Goal: Book appointment/travel/reservation

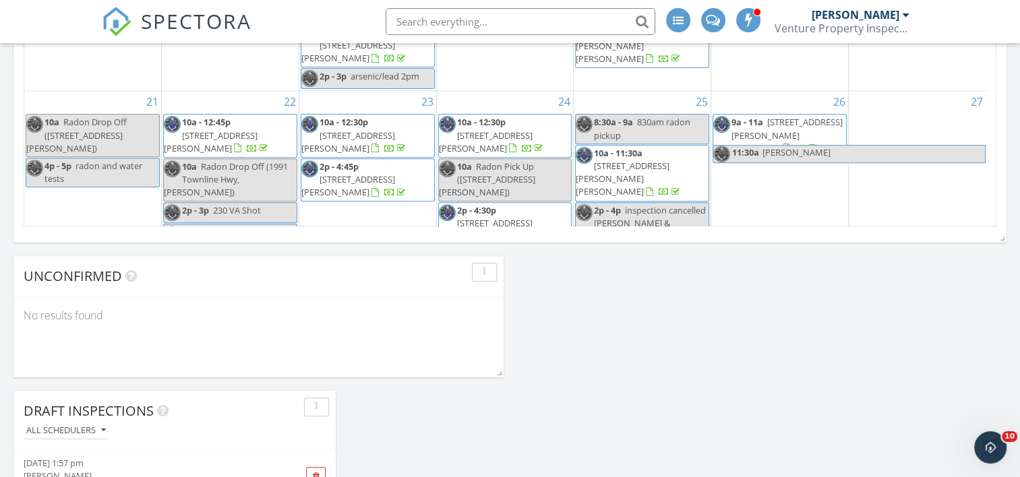
scroll to position [944, 0]
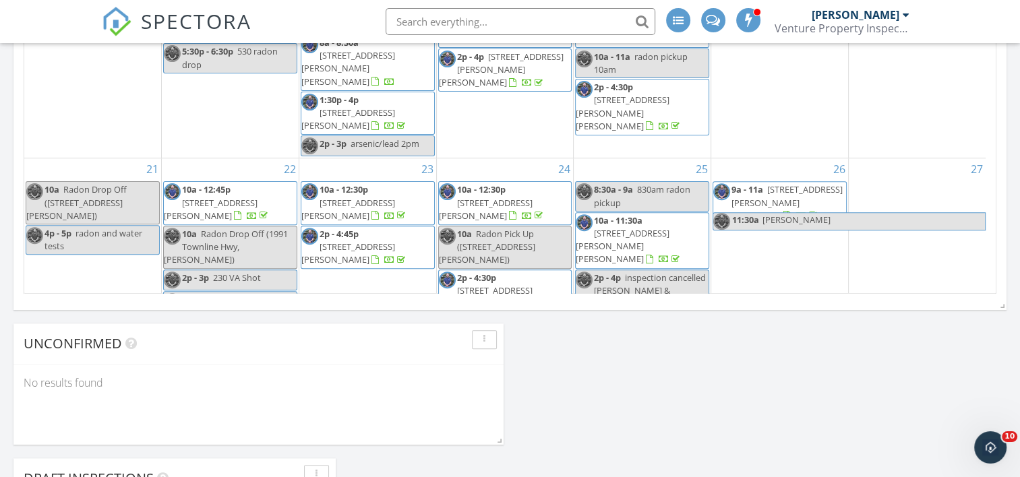
click at [380, 315] on div "30 6p - 7p 6pm furnace brooklyn" at bounding box center [367, 364] width 137 height 99
click at [376, 245] on link "Event" at bounding box center [365, 244] width 69 height 22
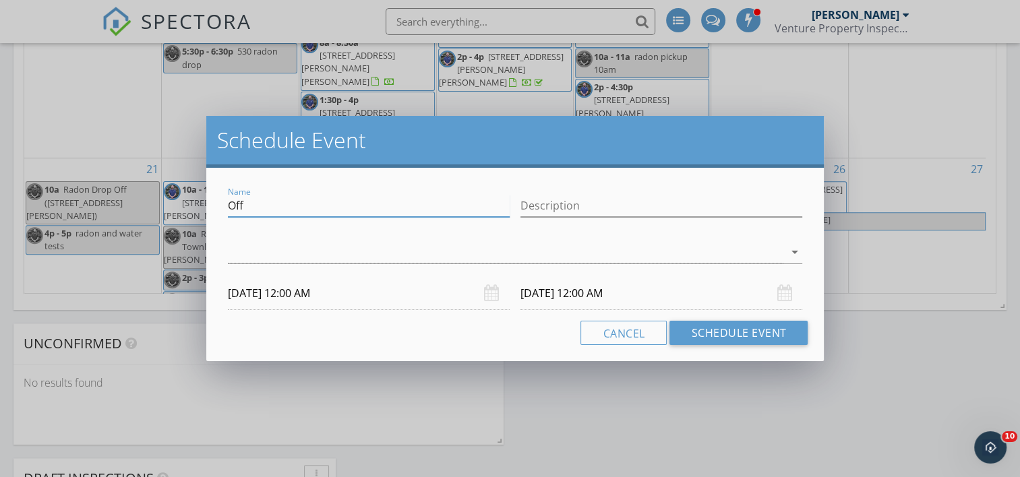
click at [342, 210] on input "Off" at bounding box center [369, 206] width 282 height 22
type input "O"
type input "noon attic pole barn"
click at [301, 247] on div at bounding box center [506, 252] width 556 height 22
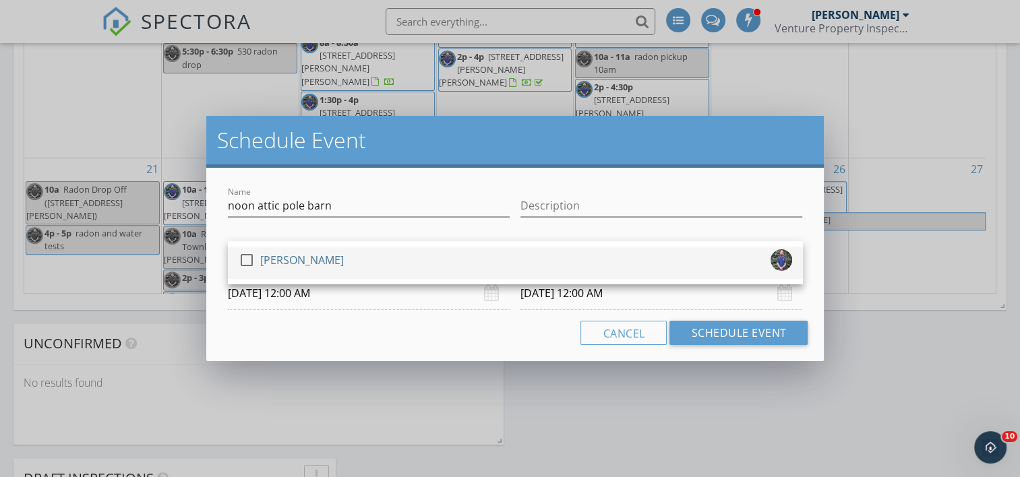
click at [297, 259] on div "[PERSON_NAME]" at bounding box center [302, 260] width 84 height 22
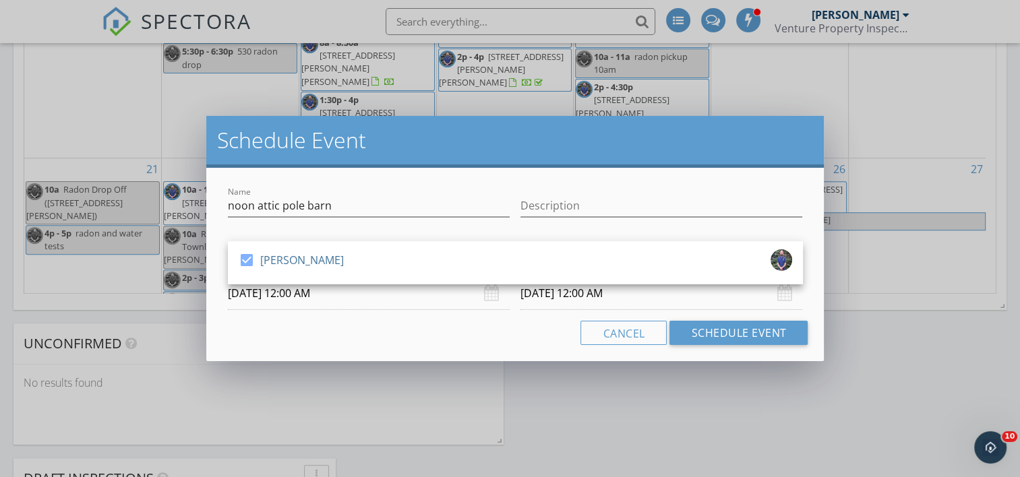
click at [314, 296] on input "09/30/2025 12:00 AM" at bounding box center [369, 293] width 282 height 33
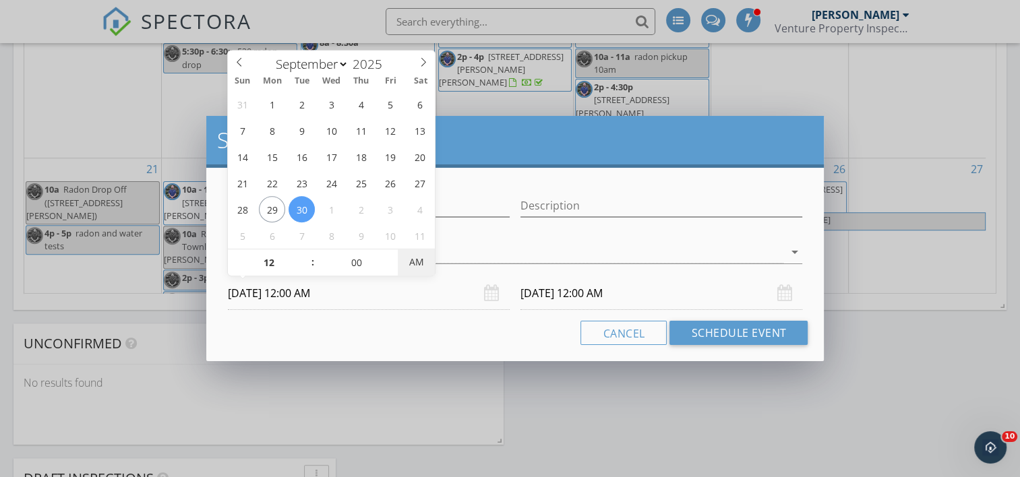
type input "09/30/2025 12:00 PM"
type input "10/01/2025 12:00 PM"
click at [418, 264] on span "AM" at bounding box center [416, 262] width 37 height 27
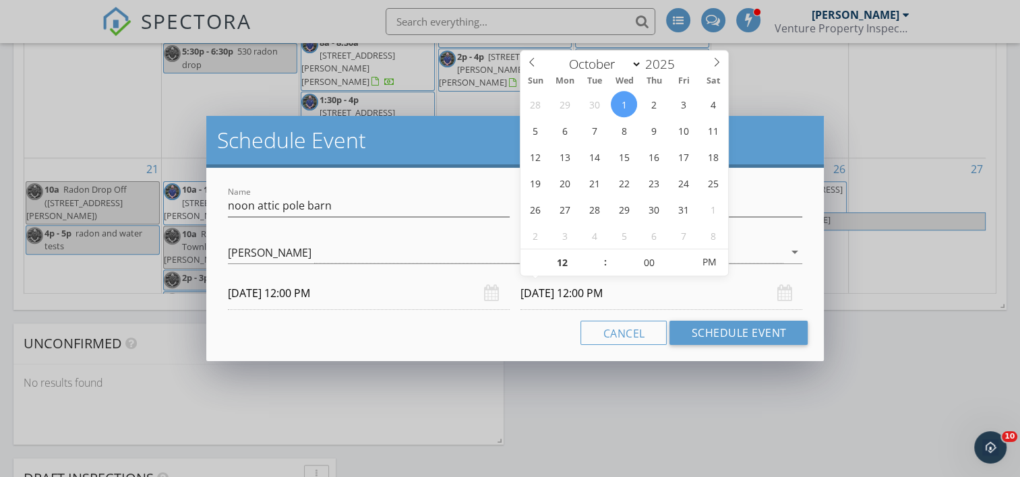
click at [551, 297] on input "10/01/2025 12:00 PM" at bounding box center [662, 293] width 282 height 33
type input "01"
type input "10/01/2025 1:00 PM"
click at [597, 250] on span at bounding box center [598, 255] width 9 height 13
click at [709, 338] on button "Schedule Event" at bounding box center [739, 333] width 138 height 24
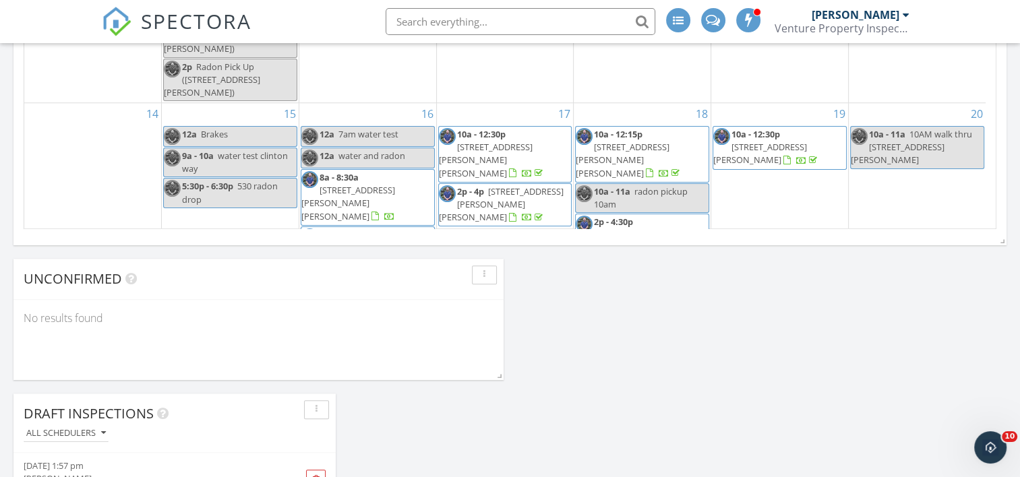
scroll to position [218, 0]
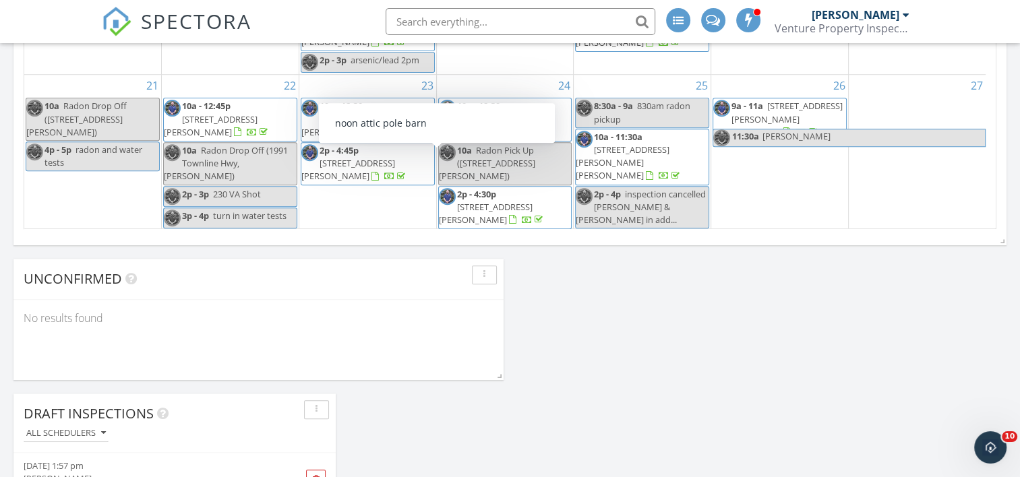
click at [415, 256] on span "noon attic pole barn" at bounding box center [396, 262] width 82 height 12
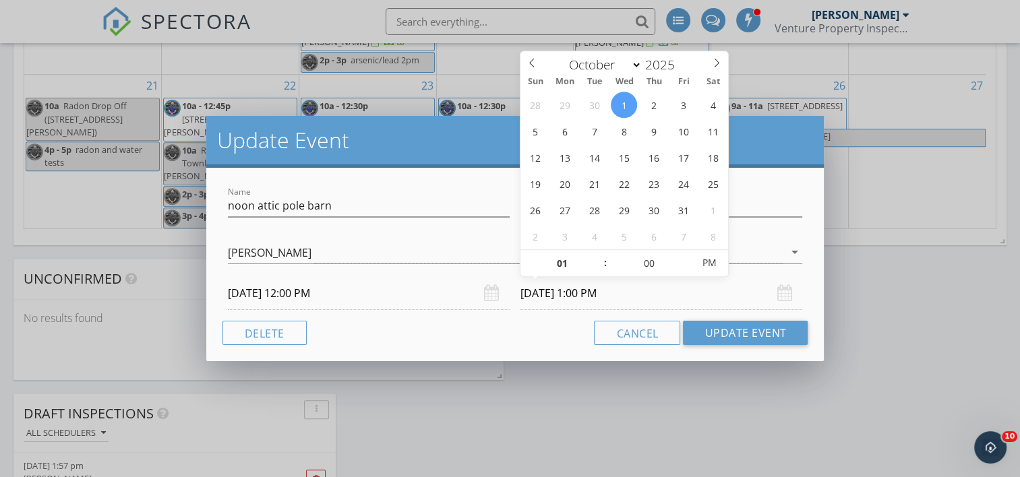
click at [577, 291] on input "10/01/2025 1:00 PM" at bounding box center [662, 293] width 282 height 33
select select "8"
type input "09/30/2025 1:00 PM"
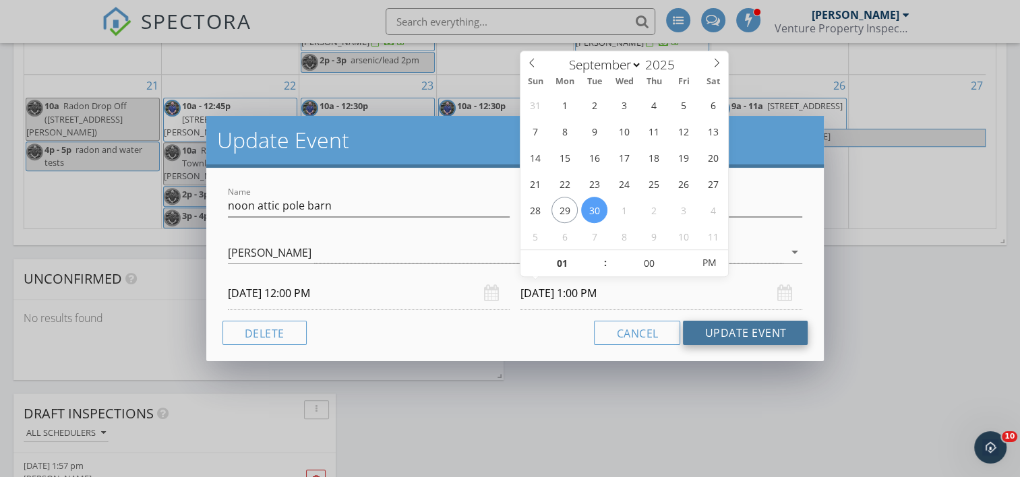
click at [728, 331] on button "Update Event" at bounding box center [745, 333] width 125 height 24
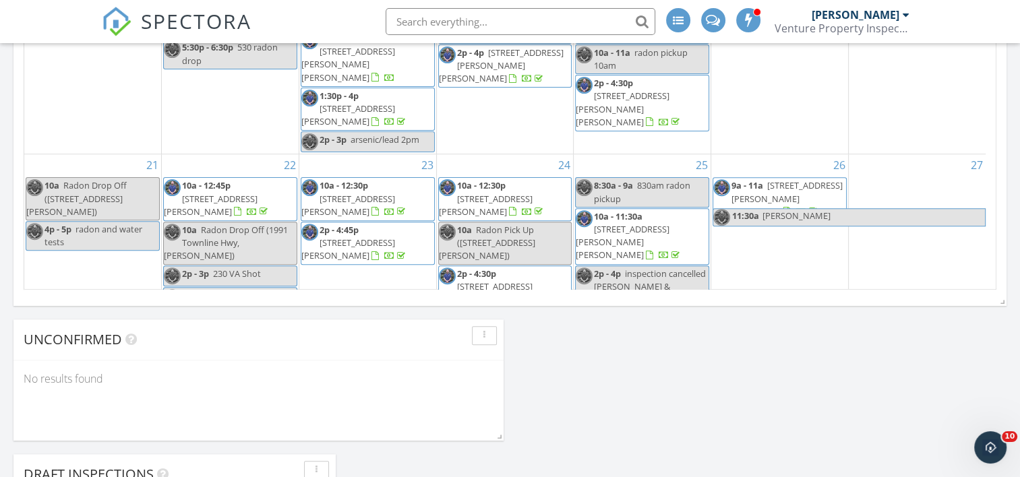
scroll to position [958, 0]
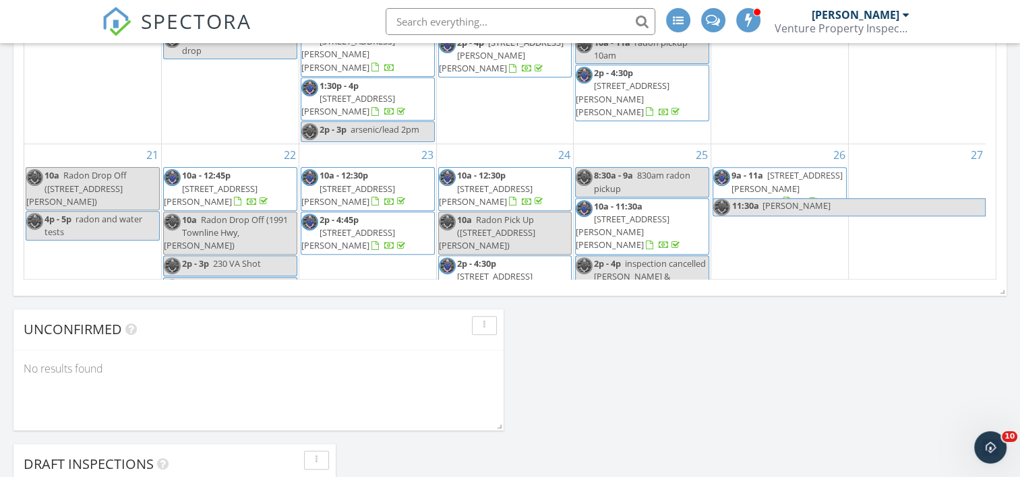
click at [755, 169] on span "2721 Tipton Hwy, Adrian 49221" at bounding box center [777, 188] width 129 height 38
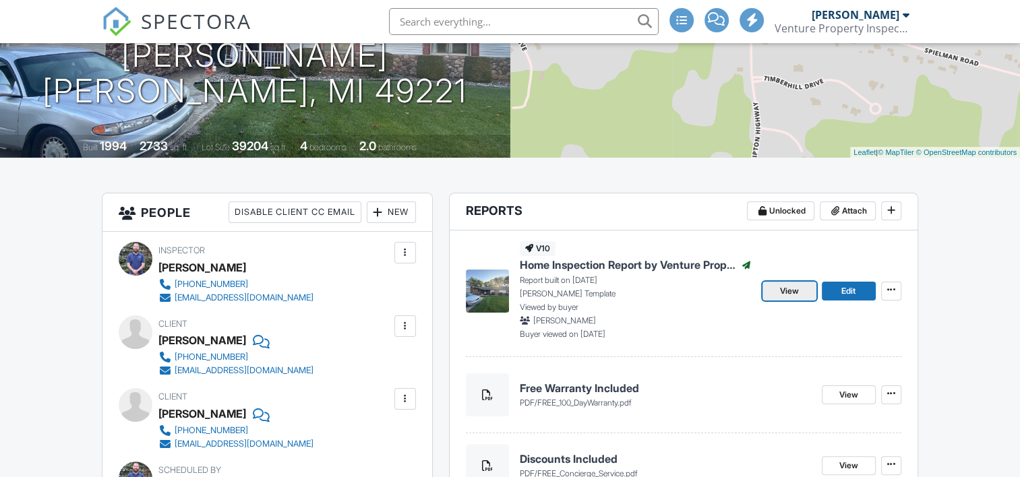
click at [782, 289] on span "View" at bounding box center [789, 291] width 19 height 13
drag, startPoint x: 0, startPoint y: 0, endPoint x: 792, endPoint y: 290, distance: 843.7
click at [792, 290] on span "View" at bounding box center [789, 291] width 19 height 13
click at [780, 291] on span "View" at bounding box center [789, 291] width 19 height 13
